Goal: Complete application form

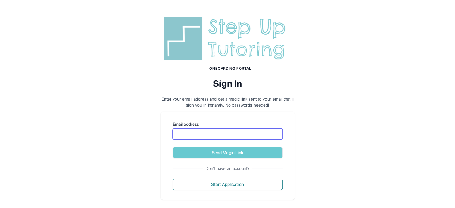
click at [224, 137] on input "Email address" at bounding box center [228, 133] width 110 height 11
type input "**********"
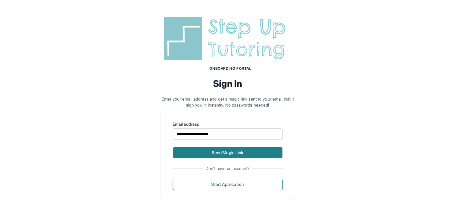
click at [222, 151] on button "Send Magic Link" at bounding box center [228, 152] width 110 height 11
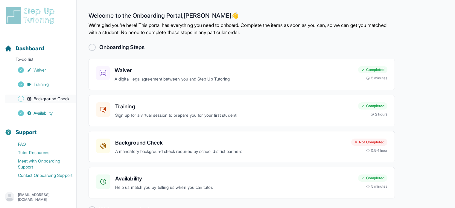
click at [20, 101] on span "Sidebar" at bounding box center [21, 99] width 6 height 6
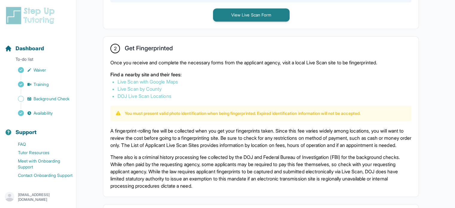
scroll to position [313, 0]
click at [31, 113] on nav "Dashboard To-do list Waiver Training Background Check Availability Support FAQ …" at bounding box center [38, 109] width 76 height 148
click at [25, 109] on link "Availability" at bounding box center [41, 113] width 72 height 8
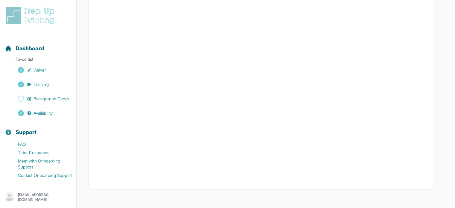
scroll to position [128, 0]
